Goal: Task Accomplishment & Management: Manage account settings

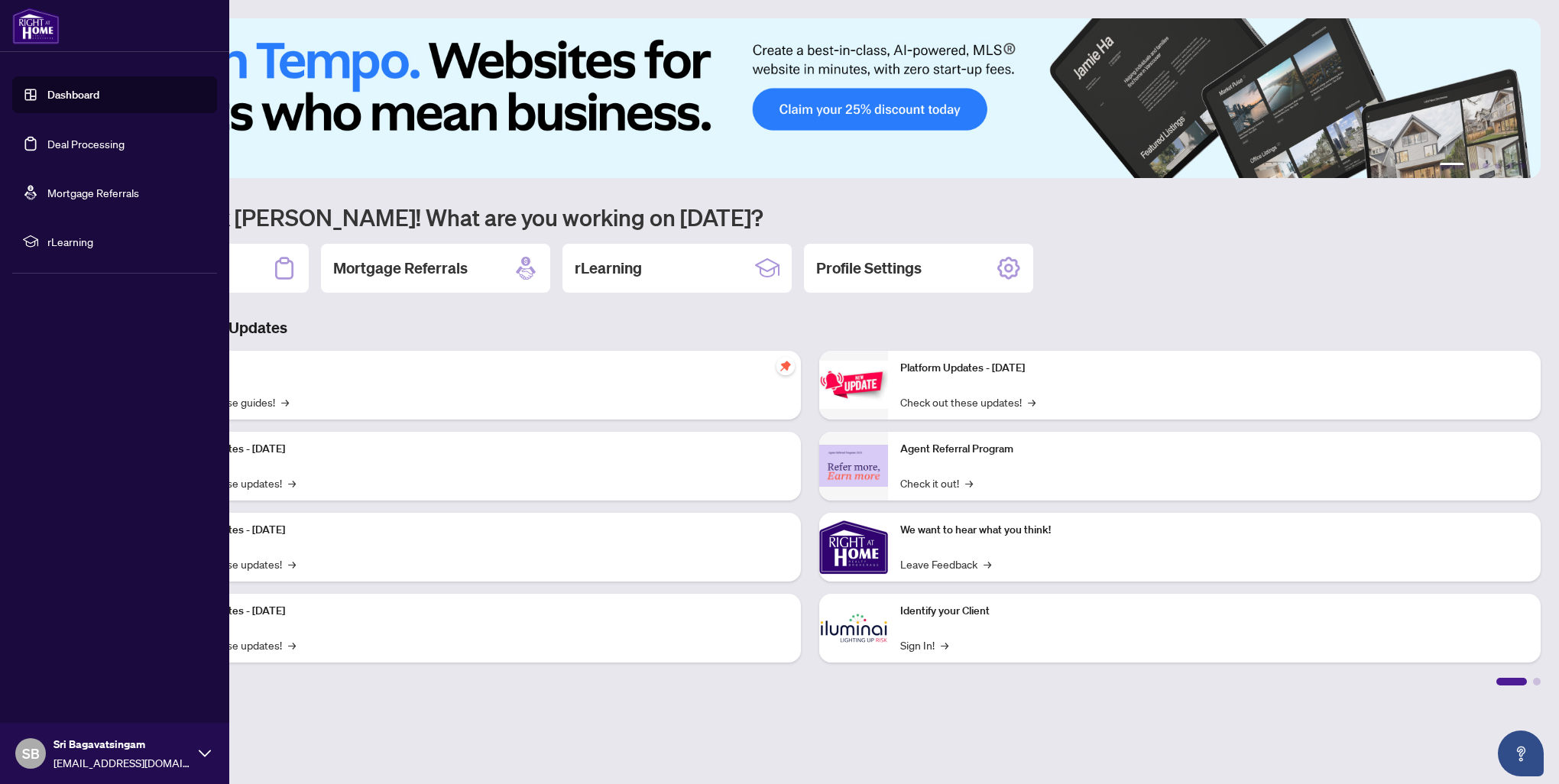
click at [58, 98] on link "Dashboard" at bounding box center [73, 95] width 52 height 14
click at [70, 145] on link "Deal Processing" at bounding box center [86, 143] width 77 height 14
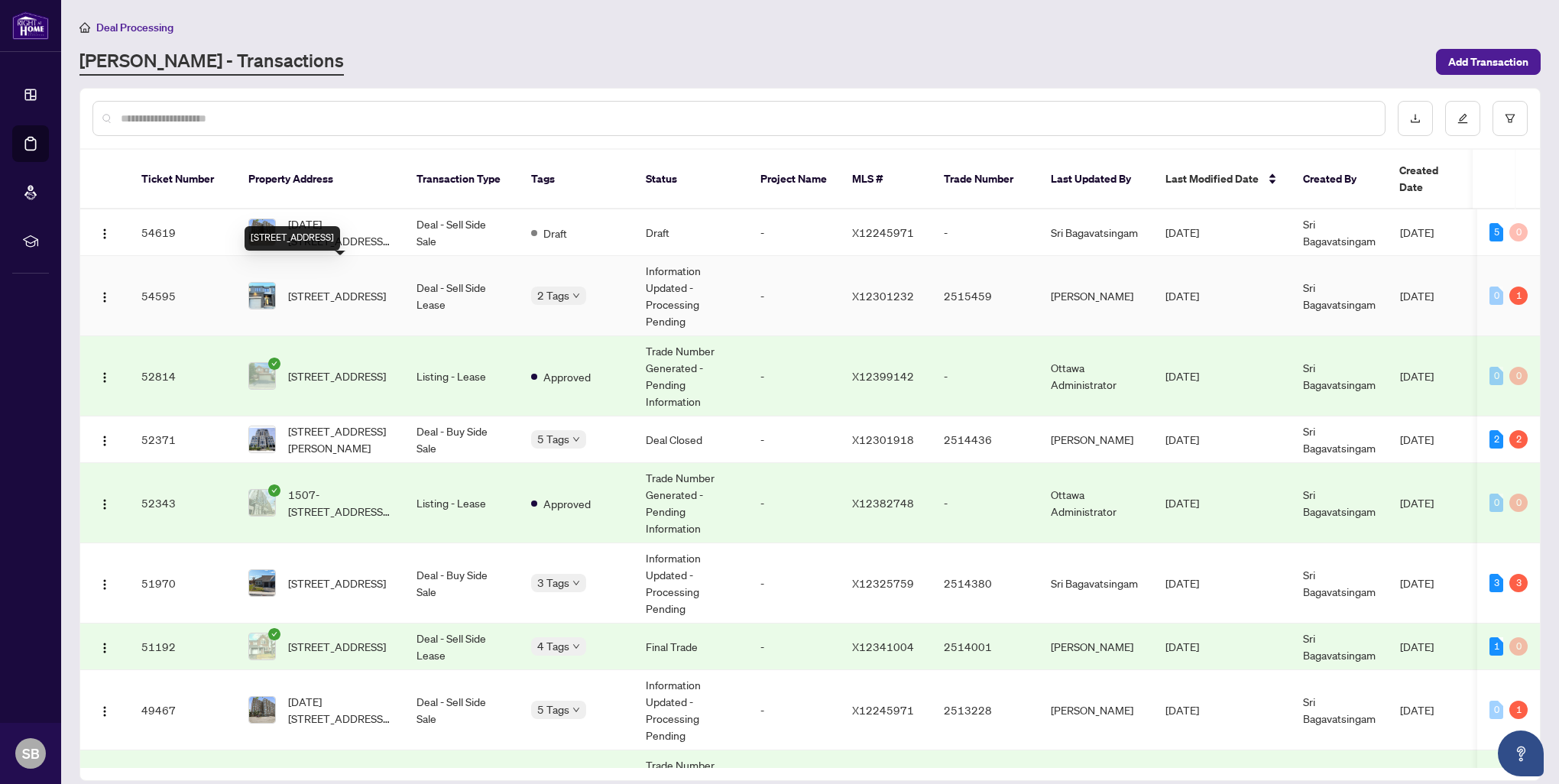
click at [386, 288] on span "[STREET_ADDRESS]" at bounding box center [336, 296] width 98 height 17
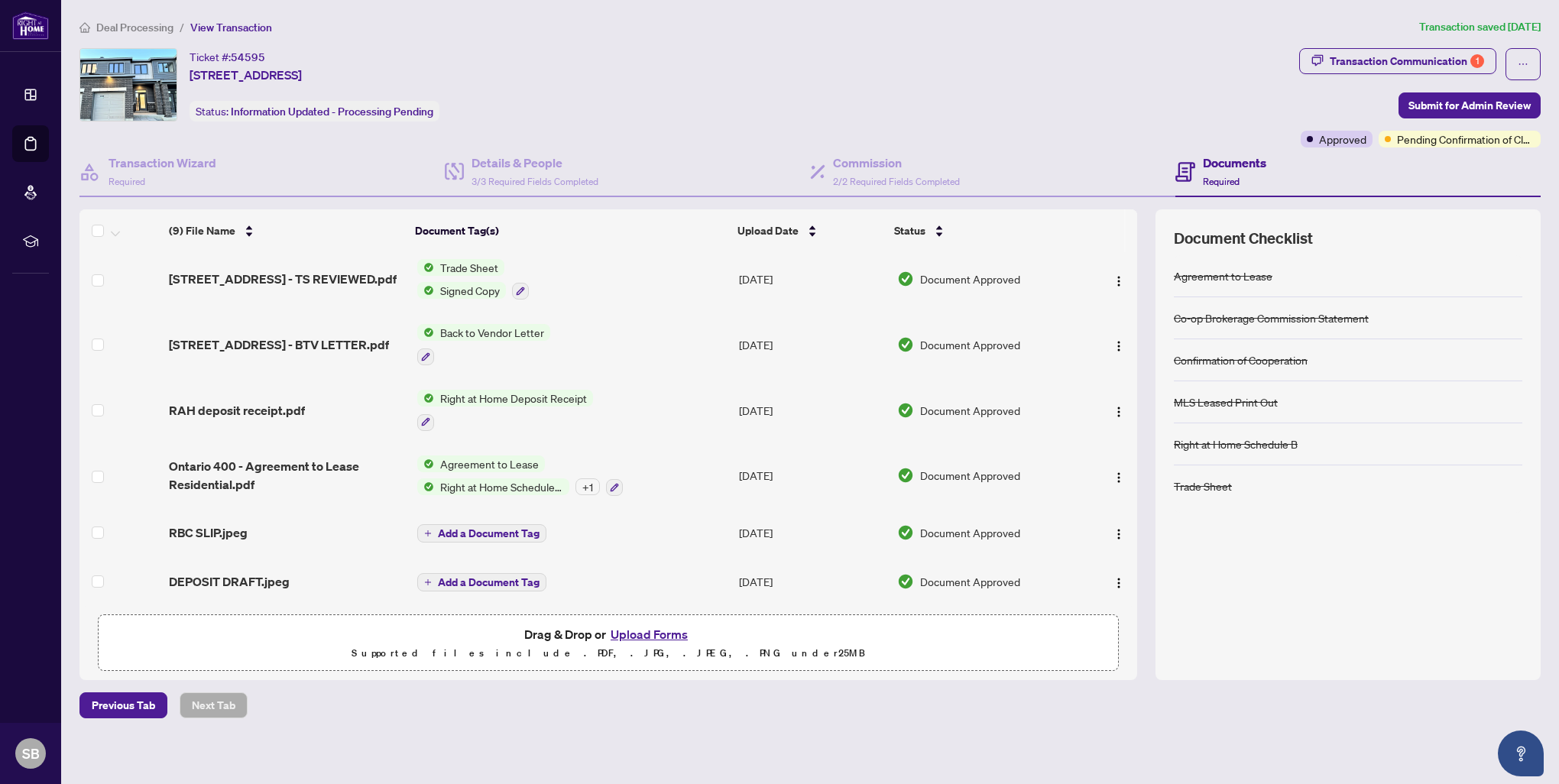
scroll to position [187, 0]
click at [1484, 143] on span "Pending Confirmation of Closing" at bounding box center [1466, 138] width 137 height 17
click at [1226, 92] on div "Ticket #: 54595 [STREET_ADDRESS] Status: Information Updated - Processing Pendi…" at bounding box center [686, 84] width 1214 height 73
click at [1403, 68] on div "Transaction Communication 1" at bounding box center [1407, 62] width 154 height 25
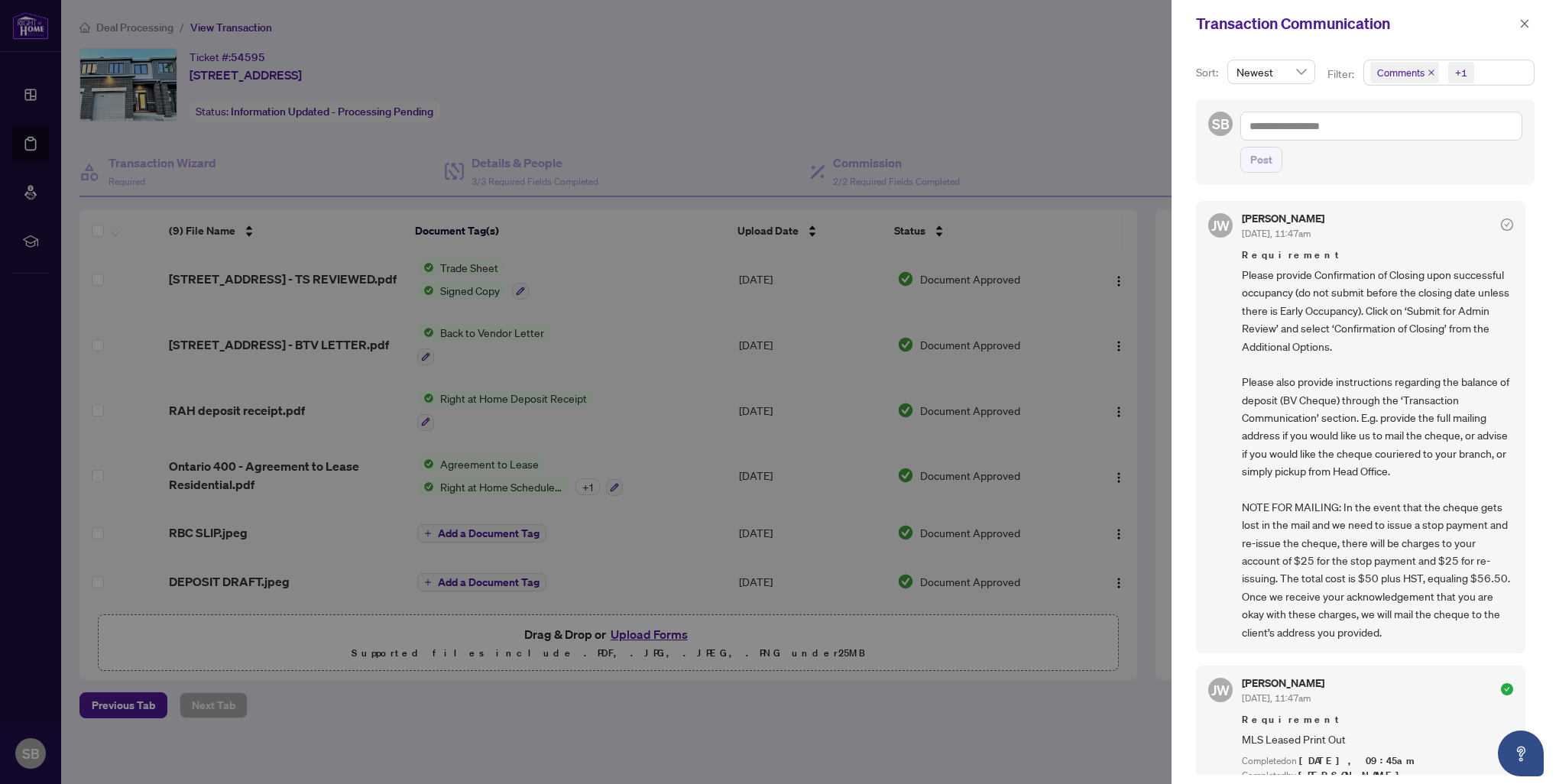
scroll to position [0, 0]
click at [874, 130] on div at bounding box center [779, 392] width 1559 height 784
click at [1522, 26] on icon "close" at bounding box center [1525, 24] width 11 height 11
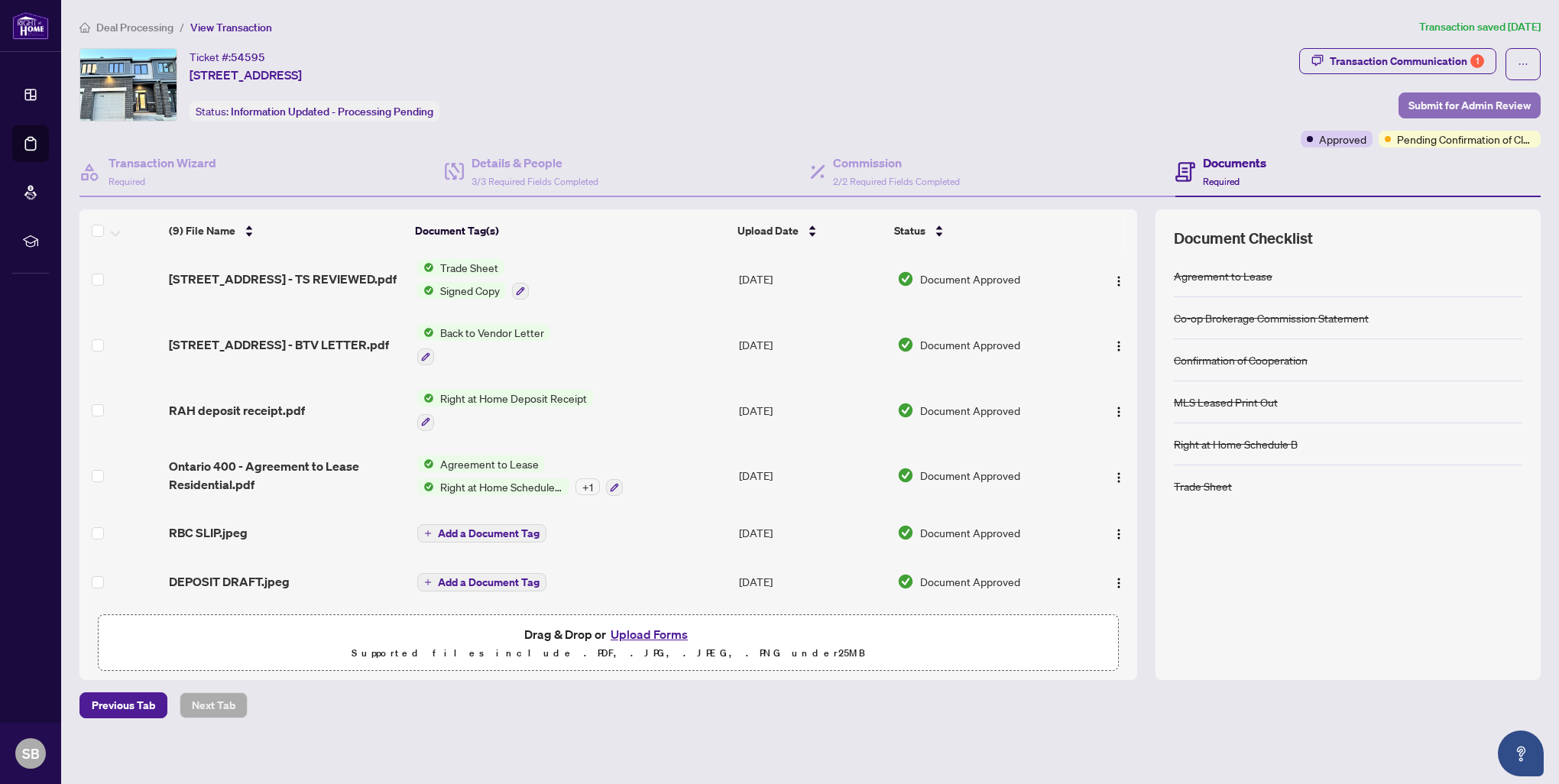
click at [1434, 99] on span "Submit for Admin Review" at bounding box center [1469, 106] width 122 height 25
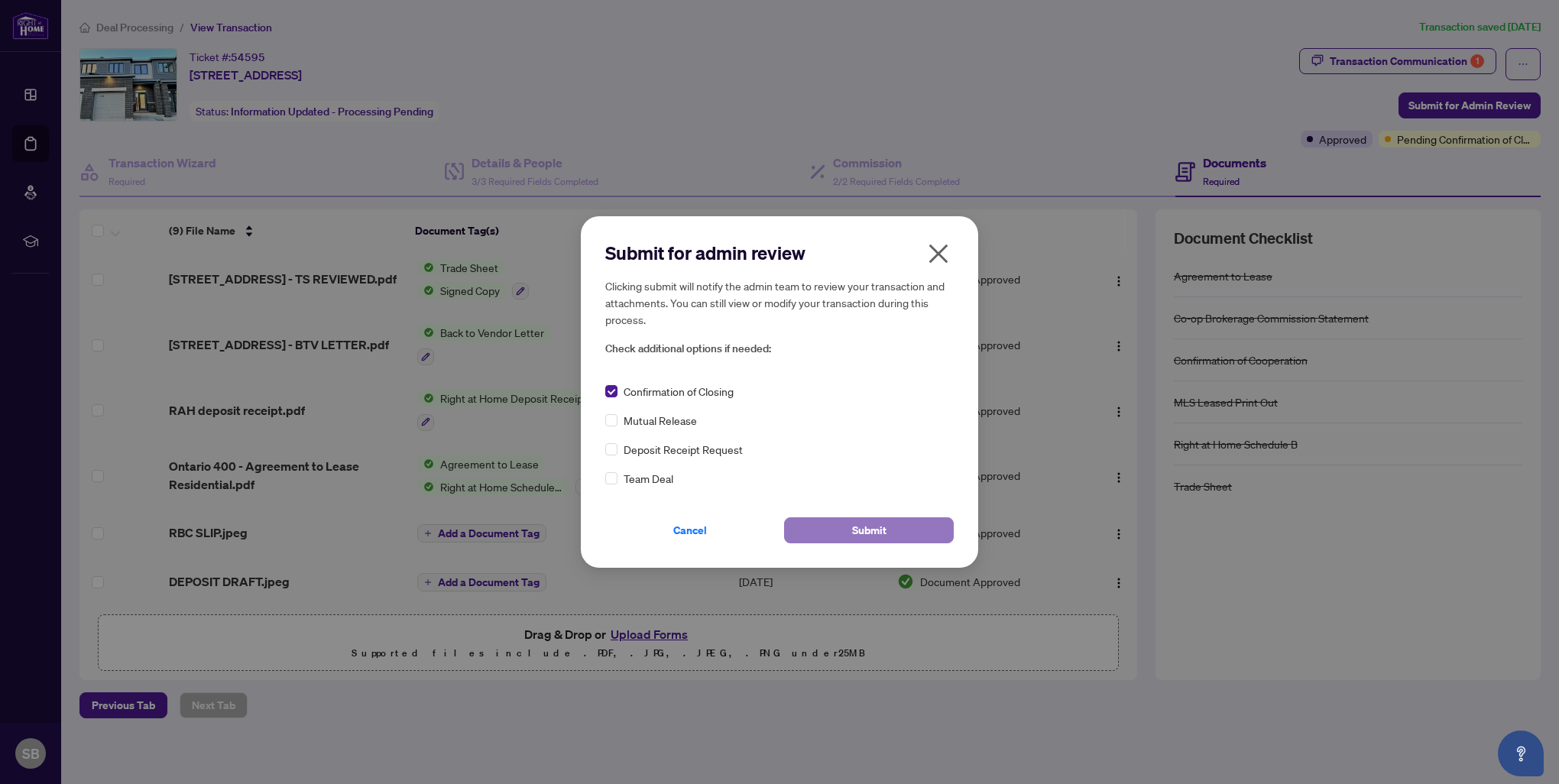
click at [798, 530] on button "Submit" at bounding box center [869, 531] width 170 height 26
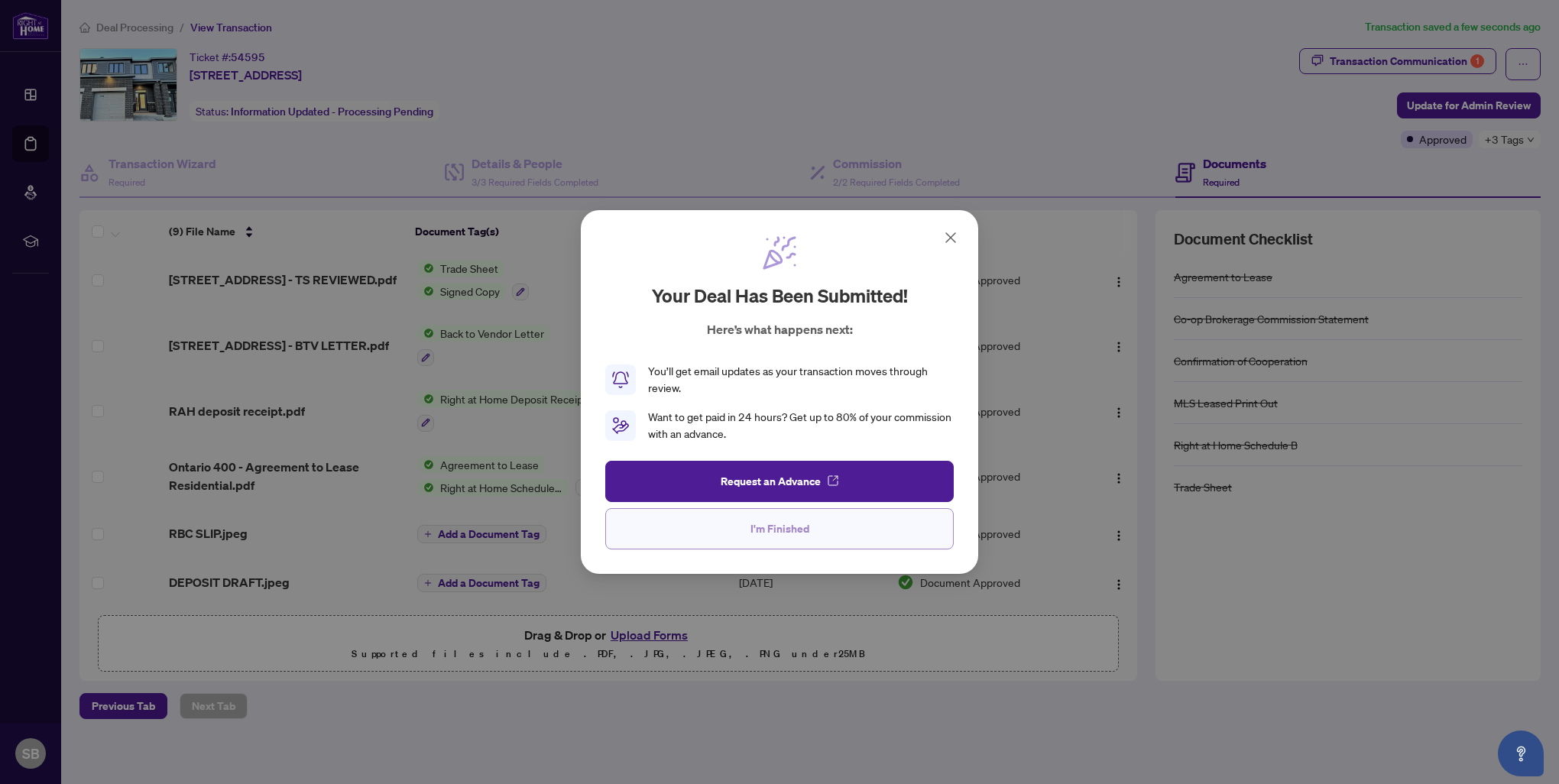
click at [768, 518] on span "I'm Finished" at bounding box center [780, 529] width 59 height 25
